Goal: Transaction & Acquisition: Book appointment/travel/reservation

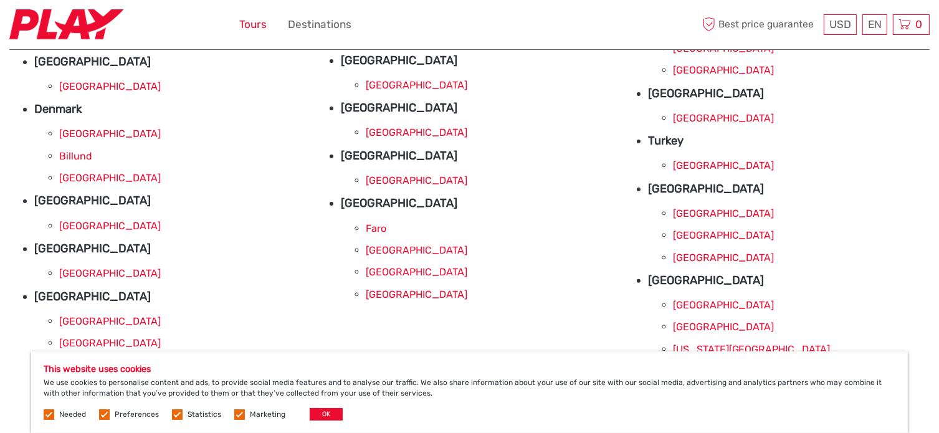
scroll to position [332, 0]
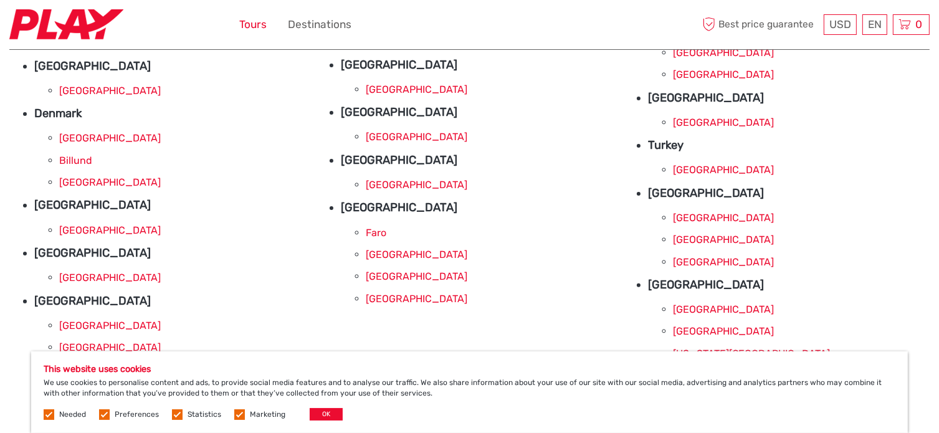
click at [255, 24] on link "Tours" at bounding box center [252, 25] width 27 height 18
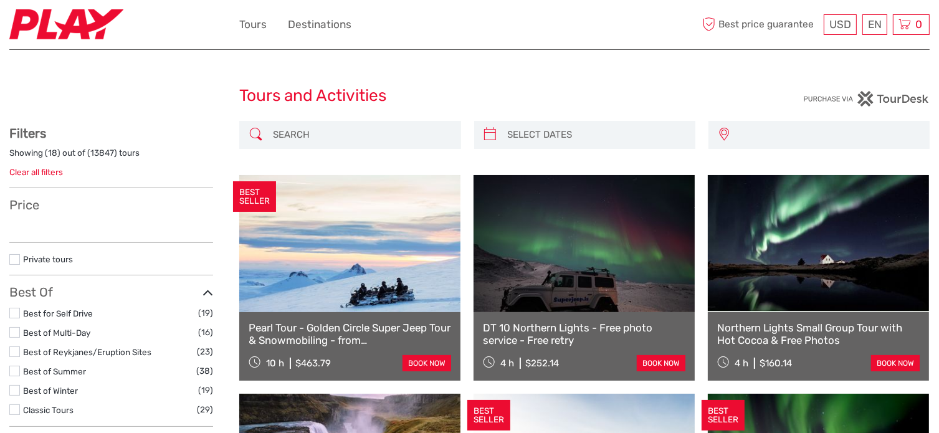
select select
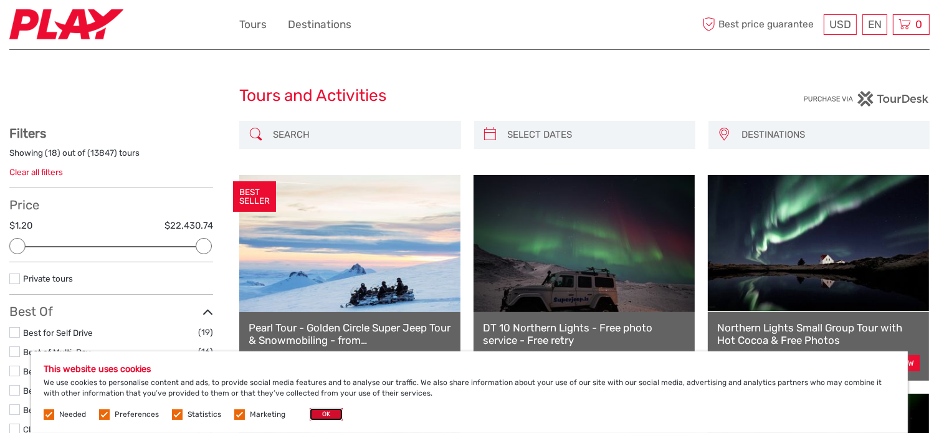
click at [335, 409] on button "OK" at bounding box center [326, 414] width 33 height 12
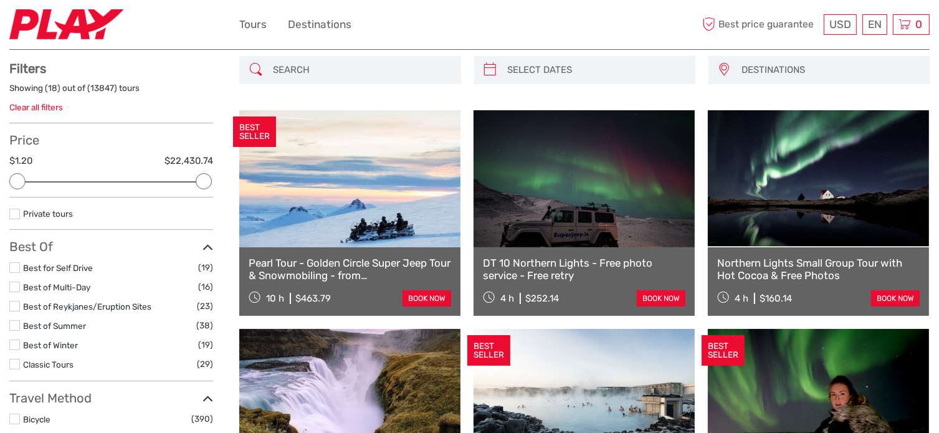
scroll to position [62, 0]
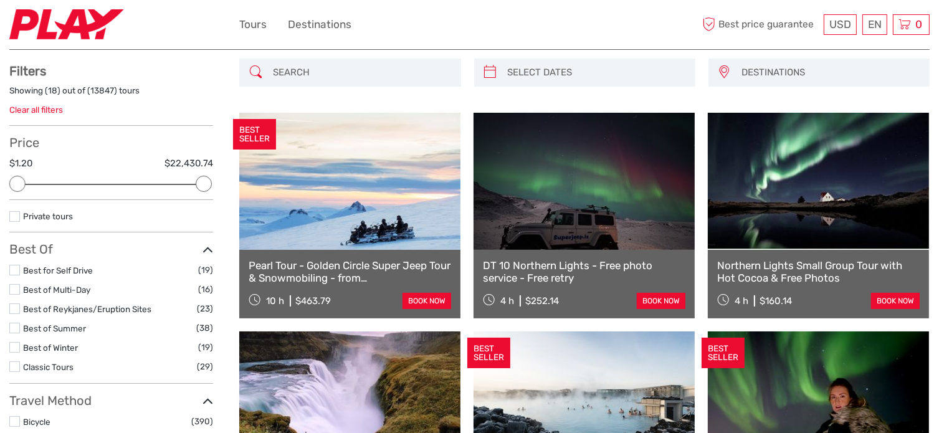
click at [17, 289] on label at bounding box center [14, 289] width 11 height 11
click at [0, 0] on input "checkbox" at bounding box center [0, 0] width 0 height 0
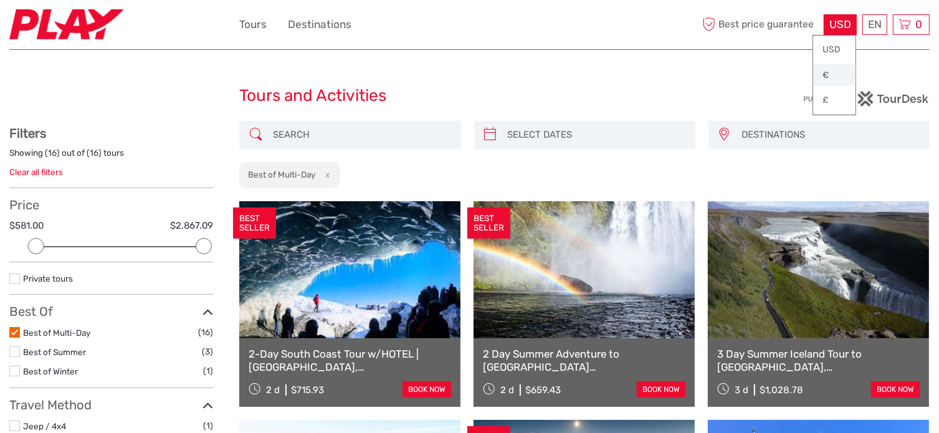
click at [825, 72] on link "€" at bounding box center [834, 75] width 42 height 22
click at [870, 69] on link "Español" at bounding box center [860, 75] width 52 height 22
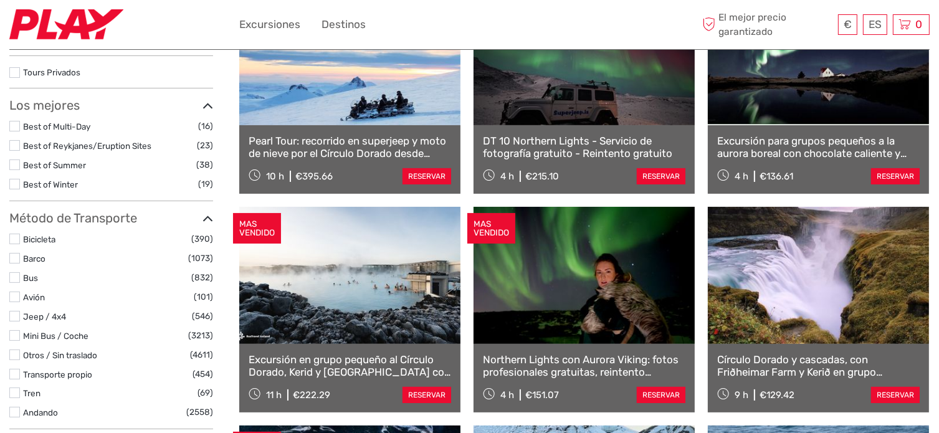
select select
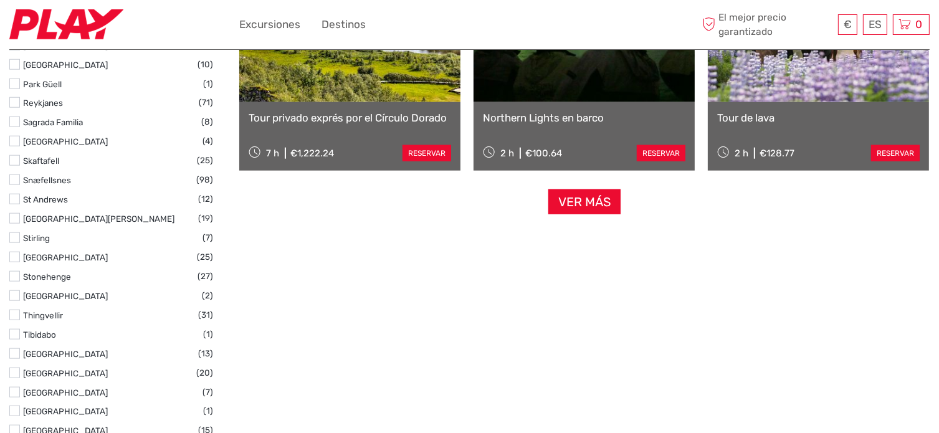
scroll to position [1371, 0]
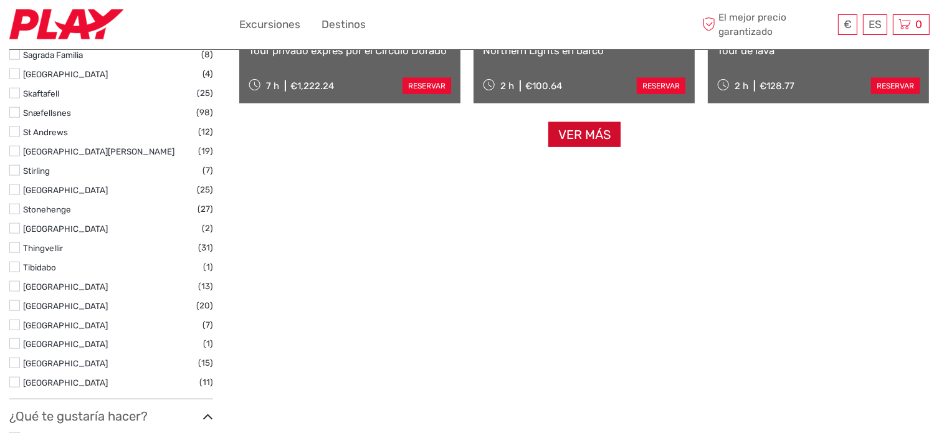
click at [587, 139] on link "Ver más" at bounding box center [585, 135] width 72 height 26
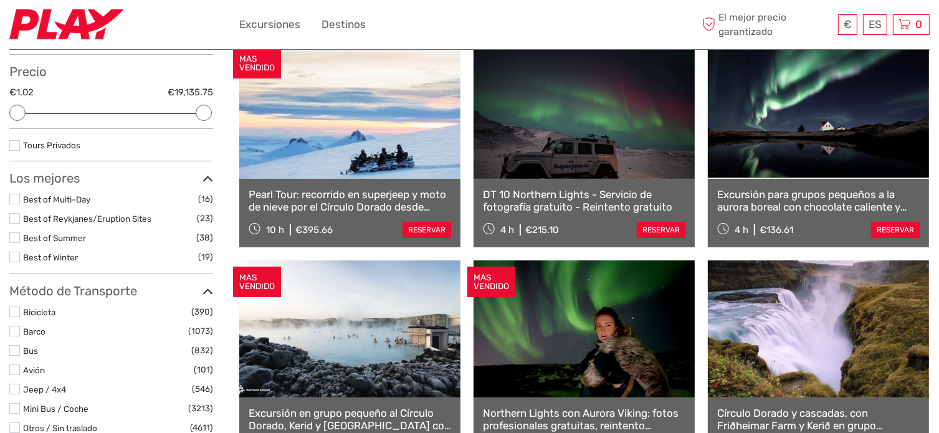
scroll to position [125, 0]
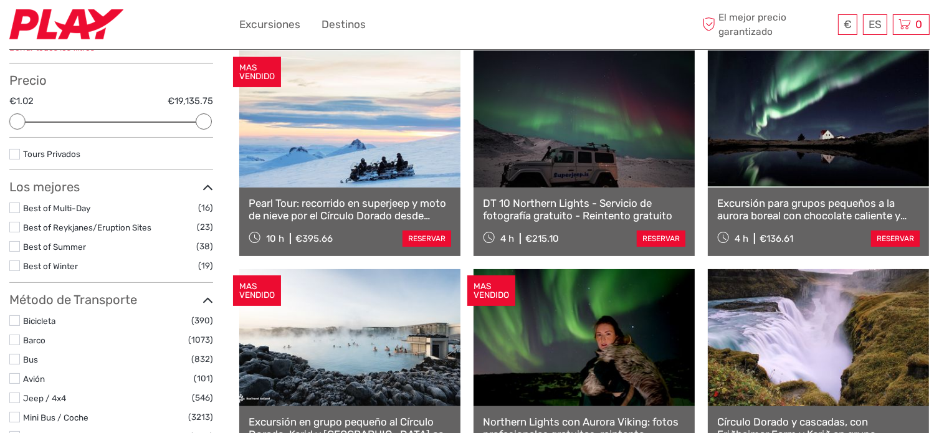
click at [13, 210] on label at bounding box center [14, 208] width 11 height 11
click at [0, 0] on input "checkbox" at bounding box center [0, 0] width 0 height 0
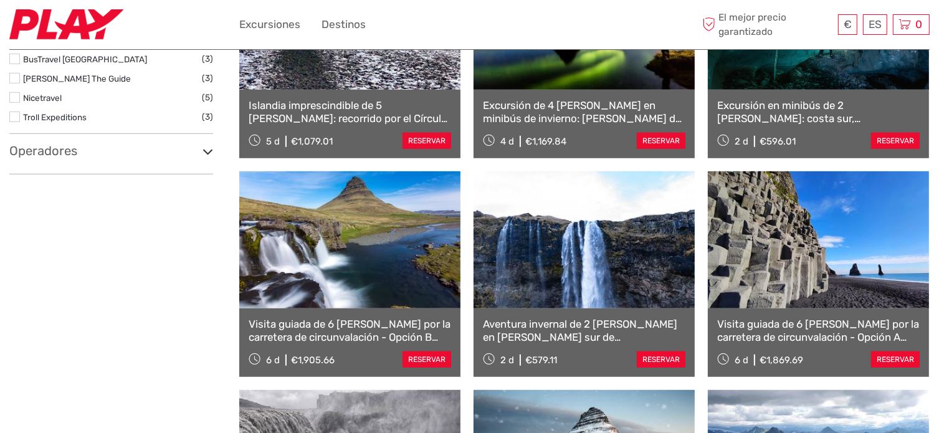
scroll to position [631, 0]
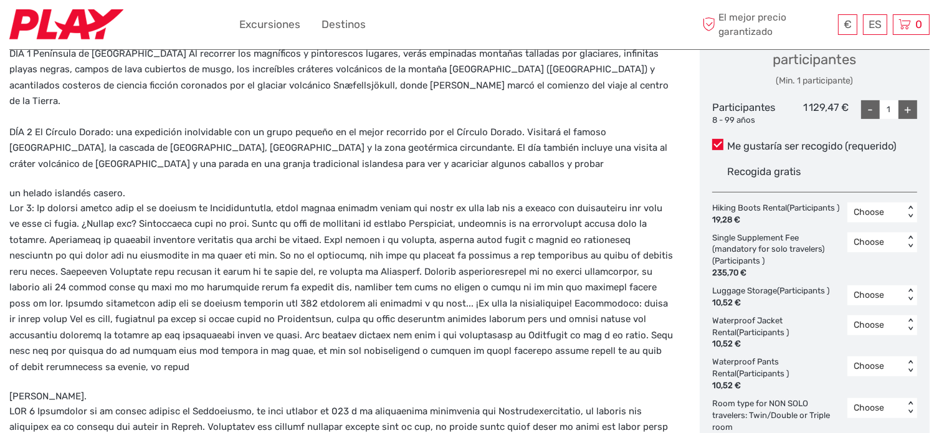
scroll to position [623, 0]
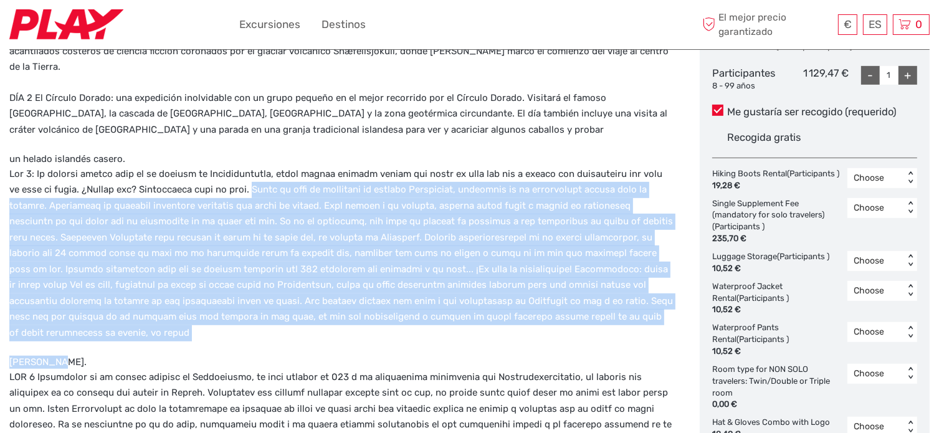
drag, startPoint x: 242, startPoint y: 171, endPoint x: 489, endPoint y: 295, distance: 276.2
click at [644, 319] on div "Acompáñanos en una inolvidable excursión de cuatro días por la costa sur de Isl…" at bounding box center [341, 292] width 664 height 713
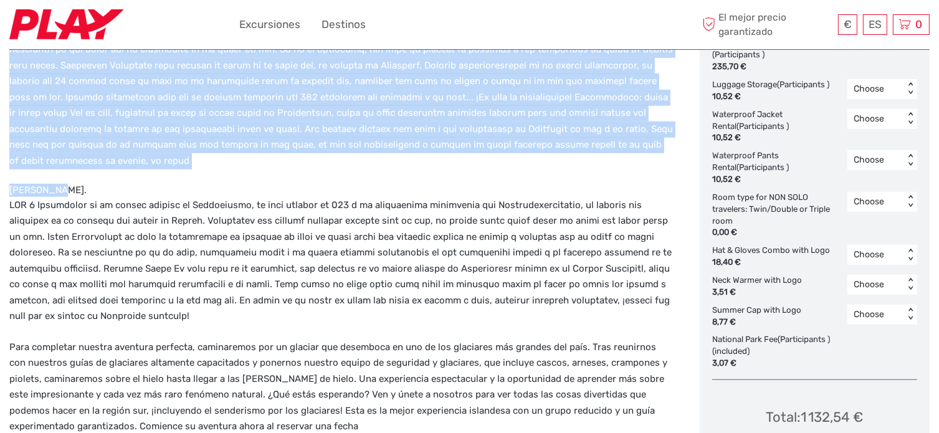
scroll to position [810, 0]
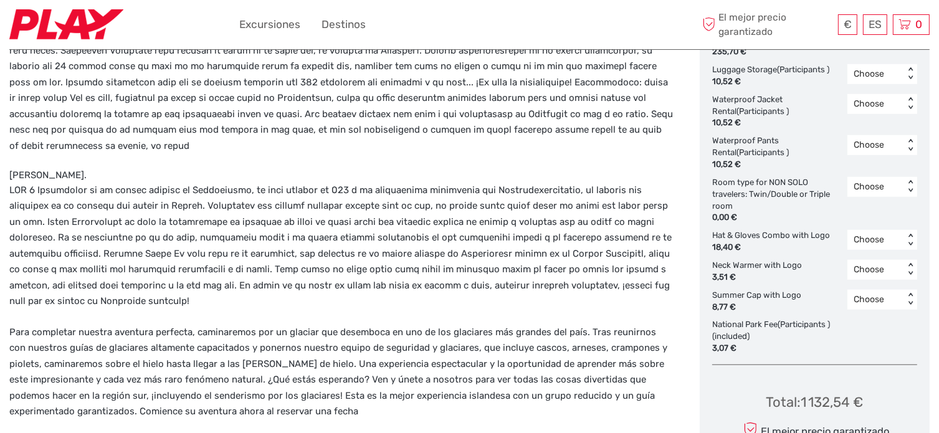
click at [117, 183] on p at bounding box center [341, 246] width 664 height 127
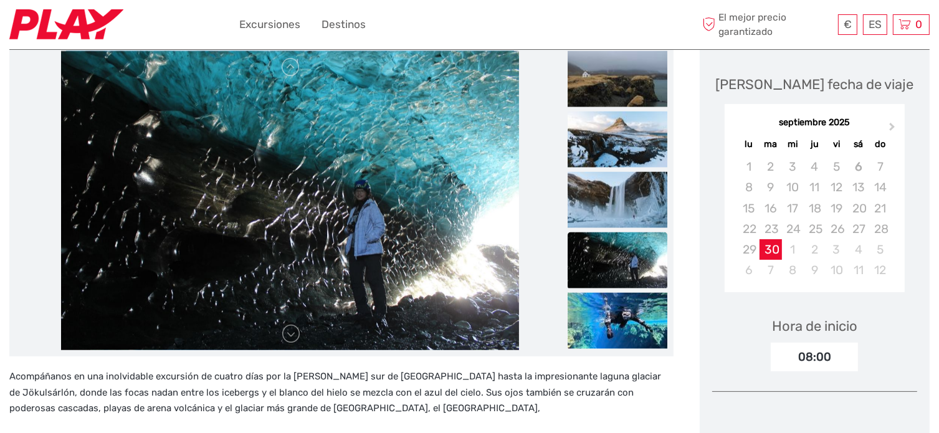
scroll to position [187, 0]
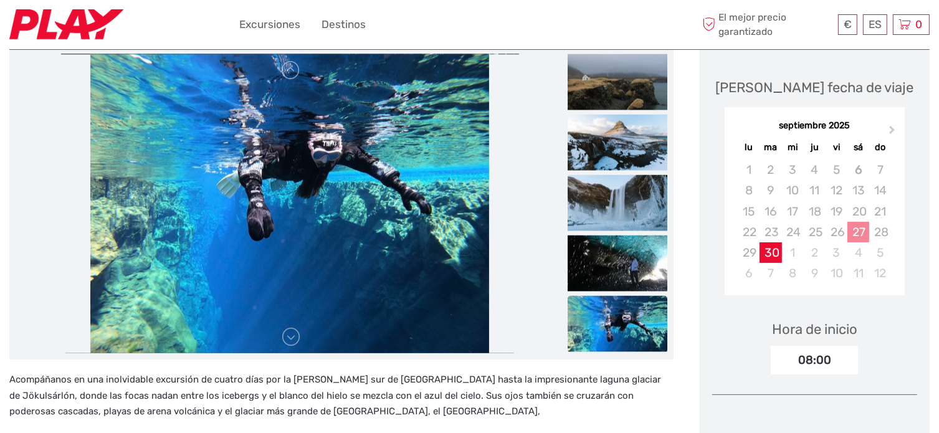
click at [855, 231] on div "27" at bounding box center [859, 232] width 22 height 21
click at [858, 232] on div "27" at bounding box center [859, 232] width 22 height 21
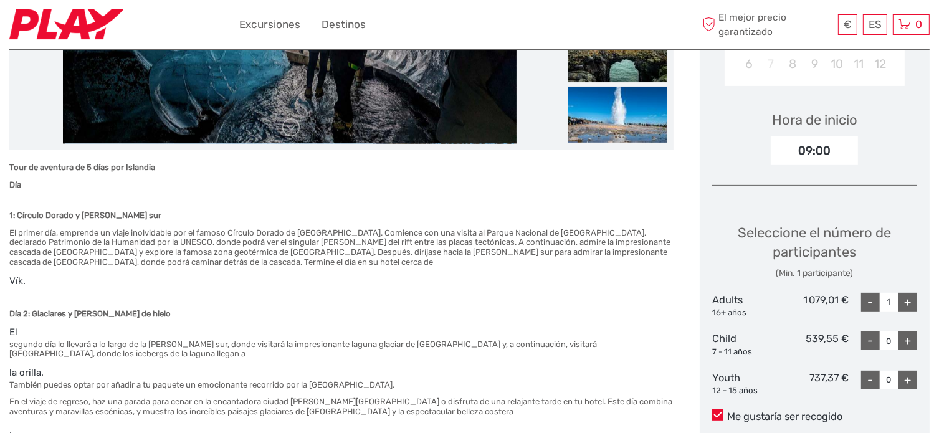
scroll to position [187, 0]
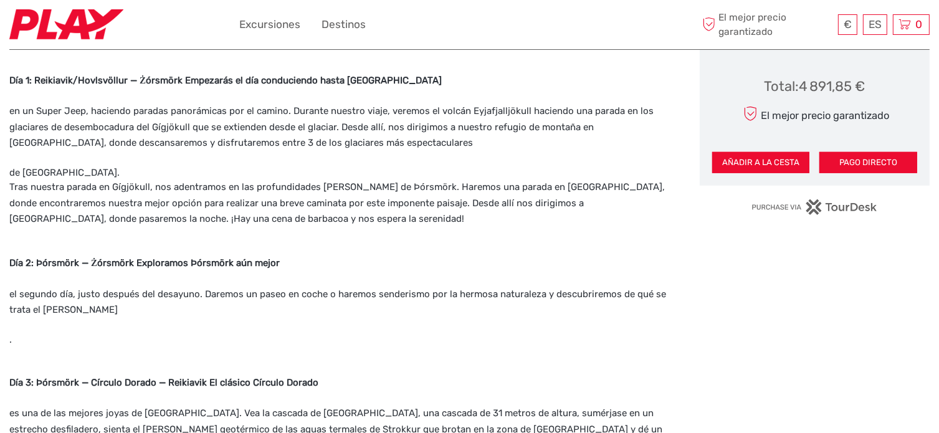
scroll to position [935, 0]
